Goal: Use online tool/utility: Use online tool/utility

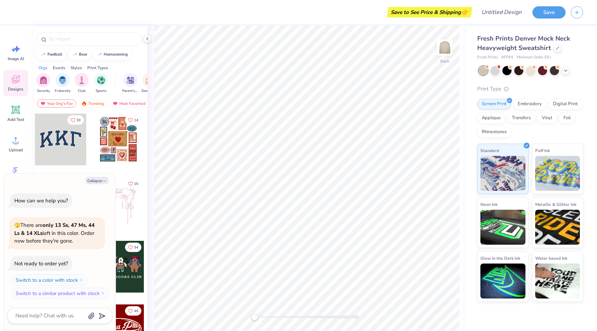
scroll to position [0, 0]
click at [128, 150] on div at bounding box center [119, 139] width 52 height 52
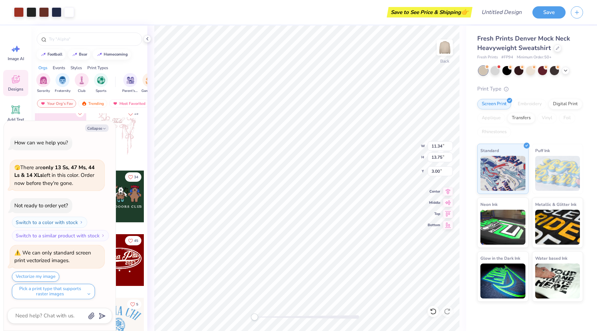
scroll to position [72, 0]
click at [107, 131] on button "Collapse" at bounding box center [96, 127] width 23 height 7
type textarea "x"
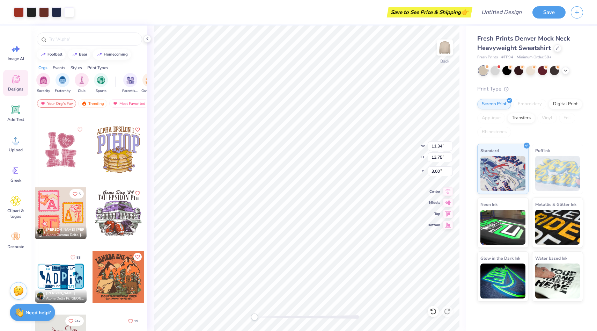
scroll to position [1646, 0]
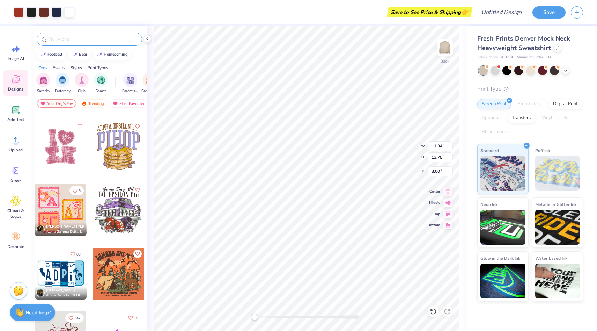
click at [88, 44] on div at bounding box center [90, 38] width 106 height 13
click at [75, 39] on input "text" at bounding box center [92, 39] width 89 height 7
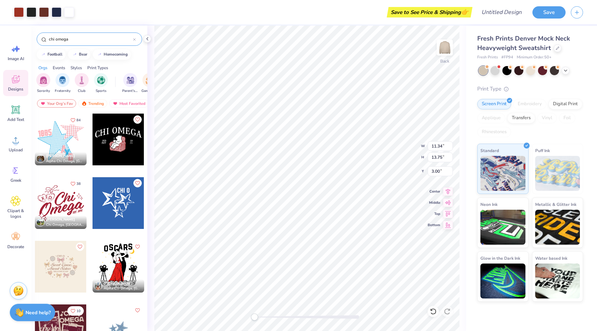
type input "chi omega"
click at [66, 147] on div at bounding box center [61, 140] width 52 height 52
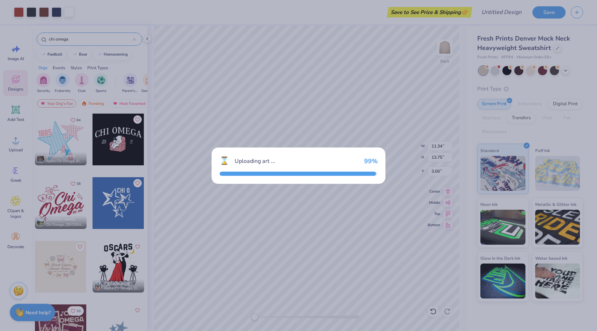
type input "9.89"
type input "9.23"
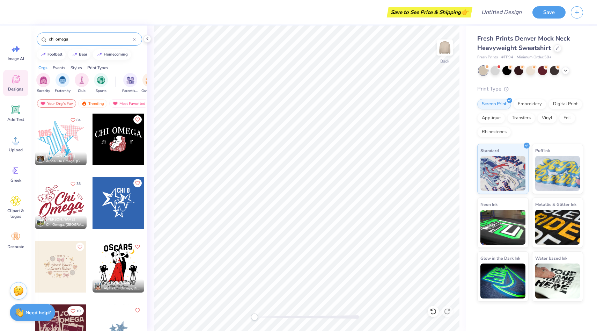
click at [123, 144] on div at bounding box center [119, 140] width 52 height 52
click at [138, 206] on div at bounding box center [119, 203] width 52 height 52
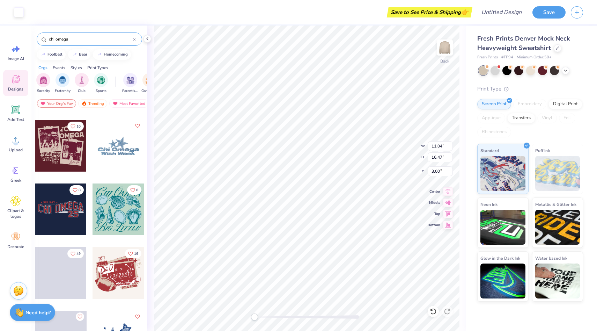
scroll to position [197, 0]
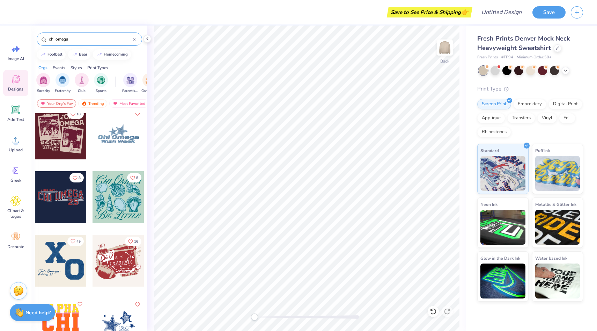
click at [128, 142] on div at bounding box center [119, 134] width 52 height 52
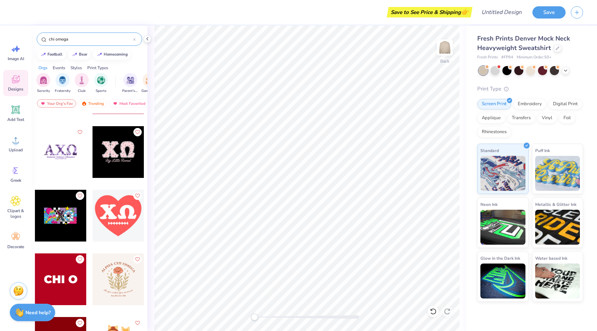
scroll to position [1451, 0]
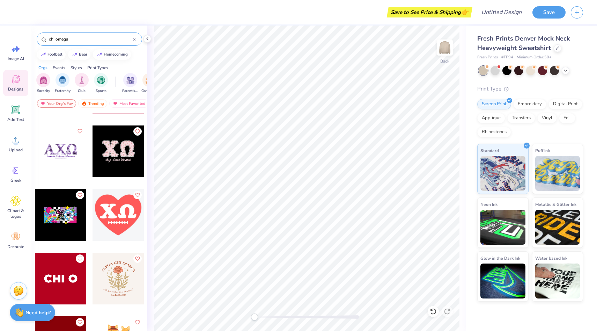
click at [113, 153] on div at bounding box center [119, 151] width 52 height 52
